Goal: Information Seeking & Learning: Learn about a topic

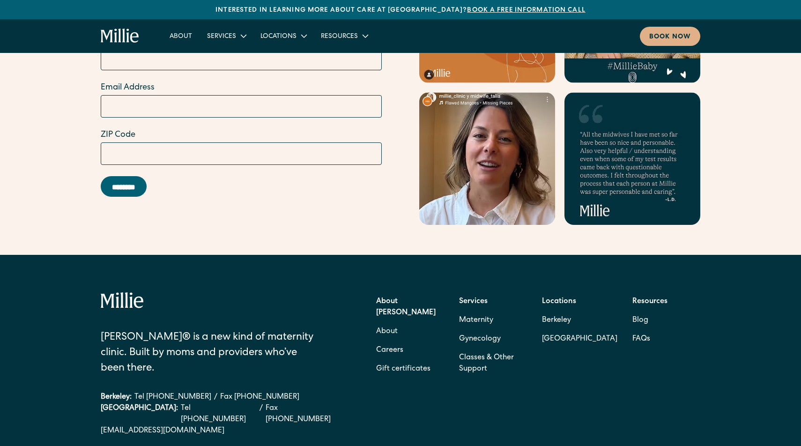
scroll to position [3680, 0]
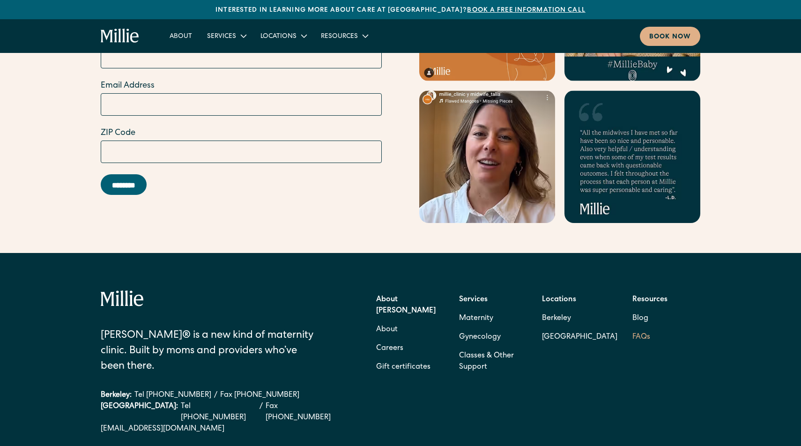
click at [639, 328] on link "FAQs" at bounding box center [641, 337] width 18 height 19
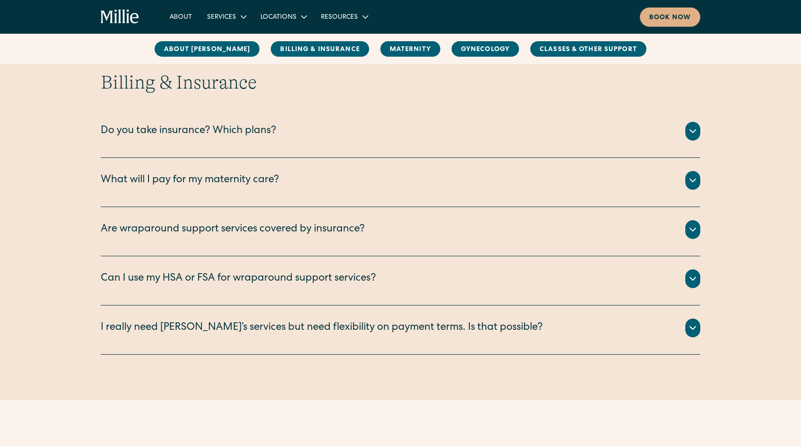
scroll to position [437, 0]
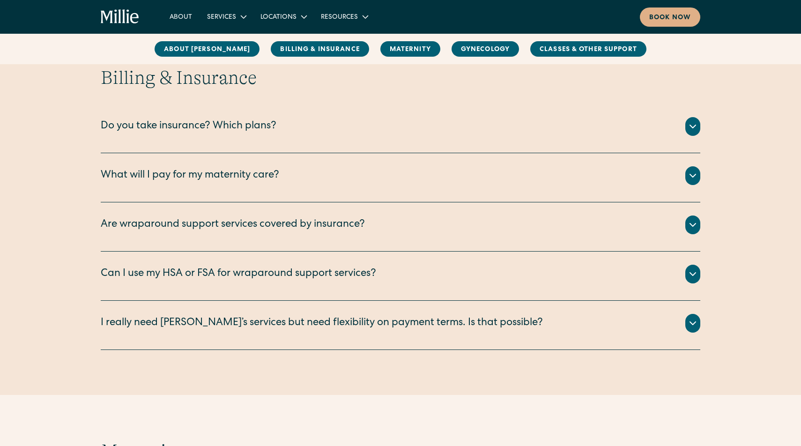
click at [438, 135] on div "Do you take insurance? Which plans?" at bounding box center [400, 126] width 599 height 19
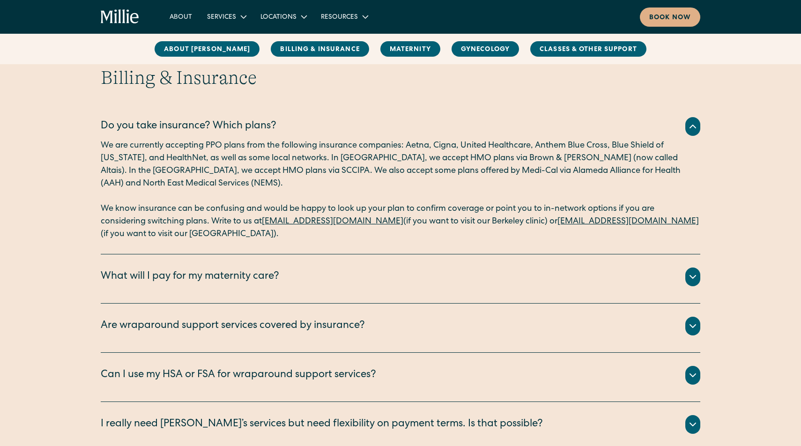
click at [217, 175] on p "We are currently accepting PPO plans from the following insurance companies: Ae…" at bounding box center [400, 165] width 599 height 51
drag, startPoint x: 138, startPoint y: 160, endPoint x: 91, endPoint y: 158, distance: 46.4
click at [91, 158] on div "Billing & Insurance Do you take insurance? Which plans? We are currently accept…" at bounding box center [400, 258] width 801 height 384
click at [222, 53] on link "About [PERSON_NAME]" at bounding box center [207, 48] width 105 height 15
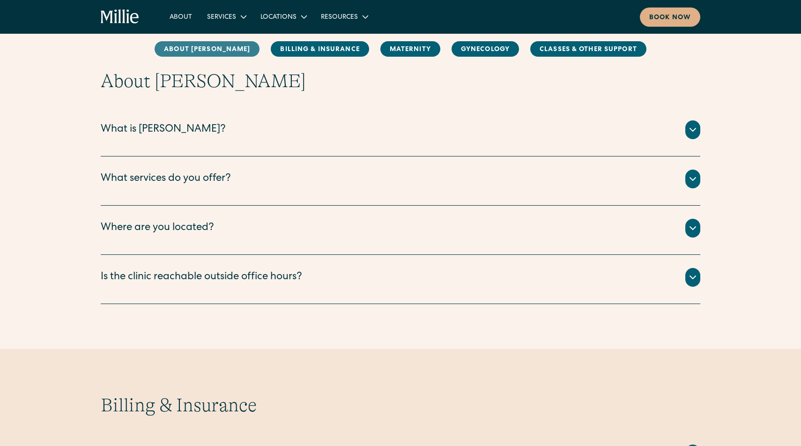
scroll to position [104, 0]
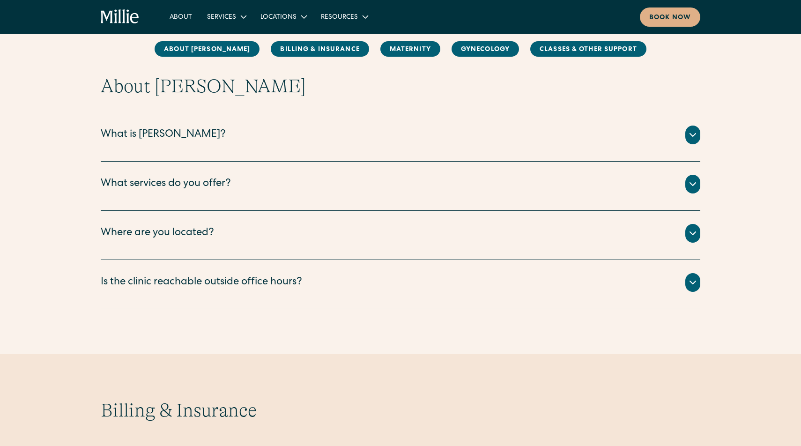
click at [236, 181] on div "What services do you offer?" at bounding box center [400, 184] width 599 height 19
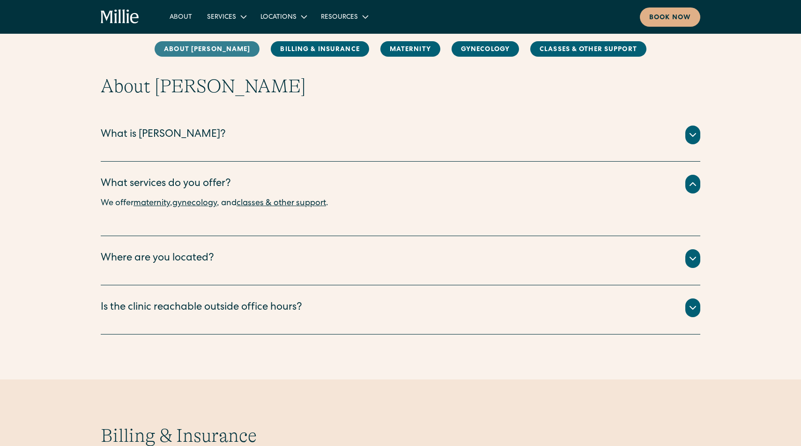
click at [214, 49] on link "About [PERSON_NAME]" at bounding box center [207, 48] width 105 height 15
